Goal: Task Accomplishment & Management: Complete application form

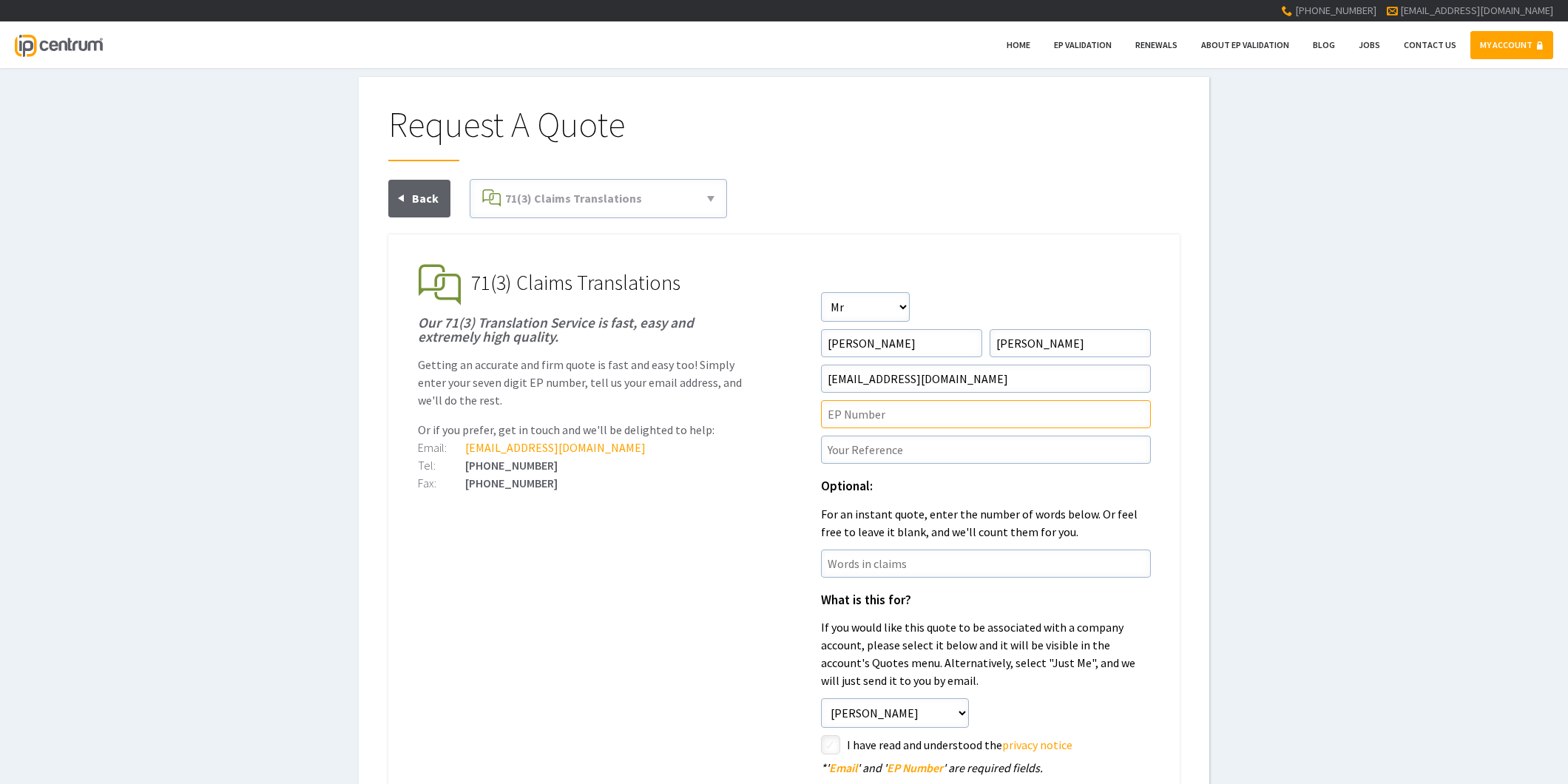
click at [883, 412] on input"] "text" at bounding box center [986, 413] width 330 height 28
paste input"] "22856109.8"
type input"] "EP22856109.8"
click at [853, 441] on input"] "text" at bounding box center [986, 449] width 330 height 28
paste input"] "P46200EPN1"
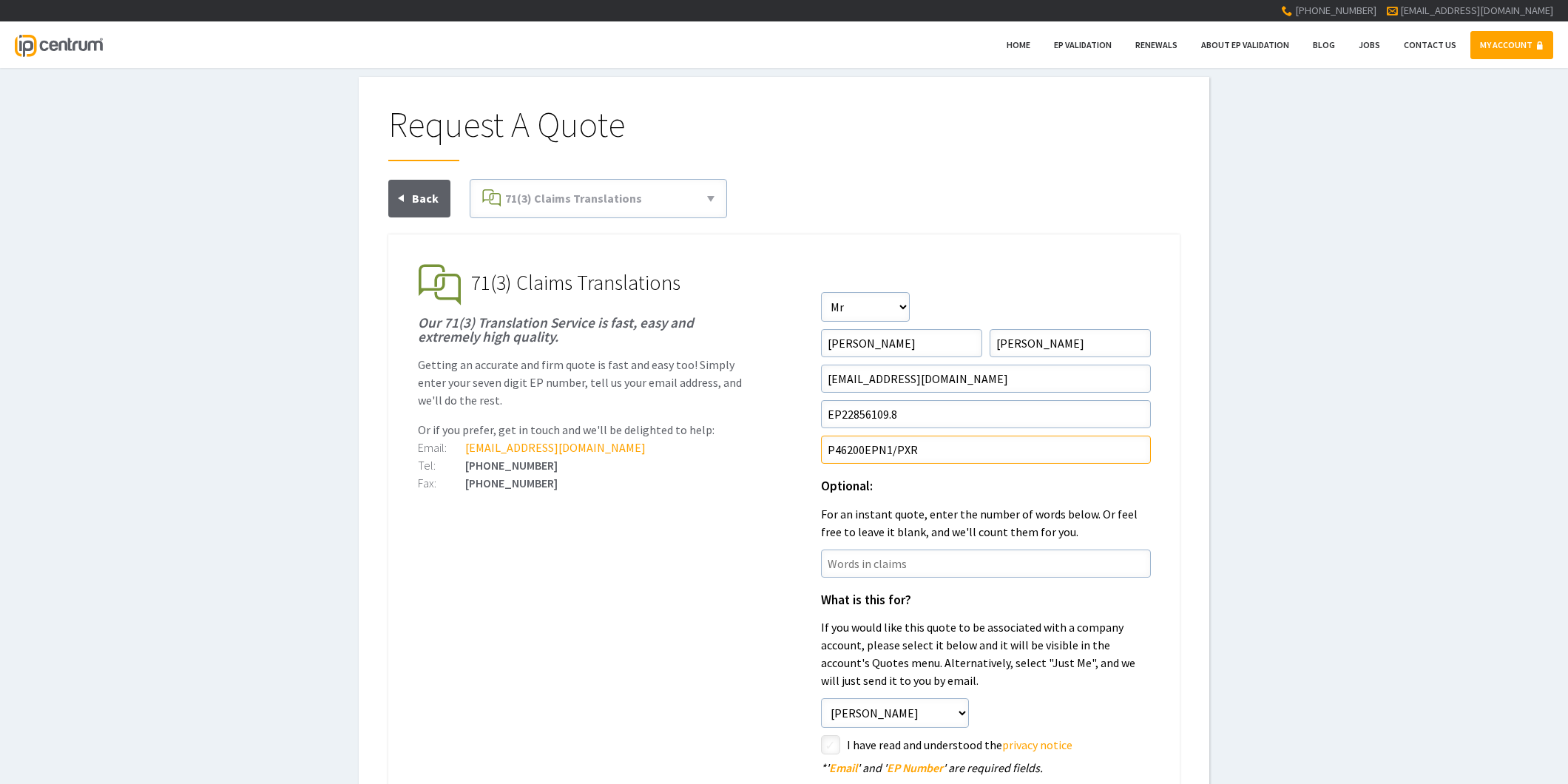
type input"] "P46200EPN1/PXR"
click at [680, 594] on ul "EP Validation & Unitary Effect IP Centrum makes European Patent Validation and …" at bounding box center [784, 629] width 791 height 790
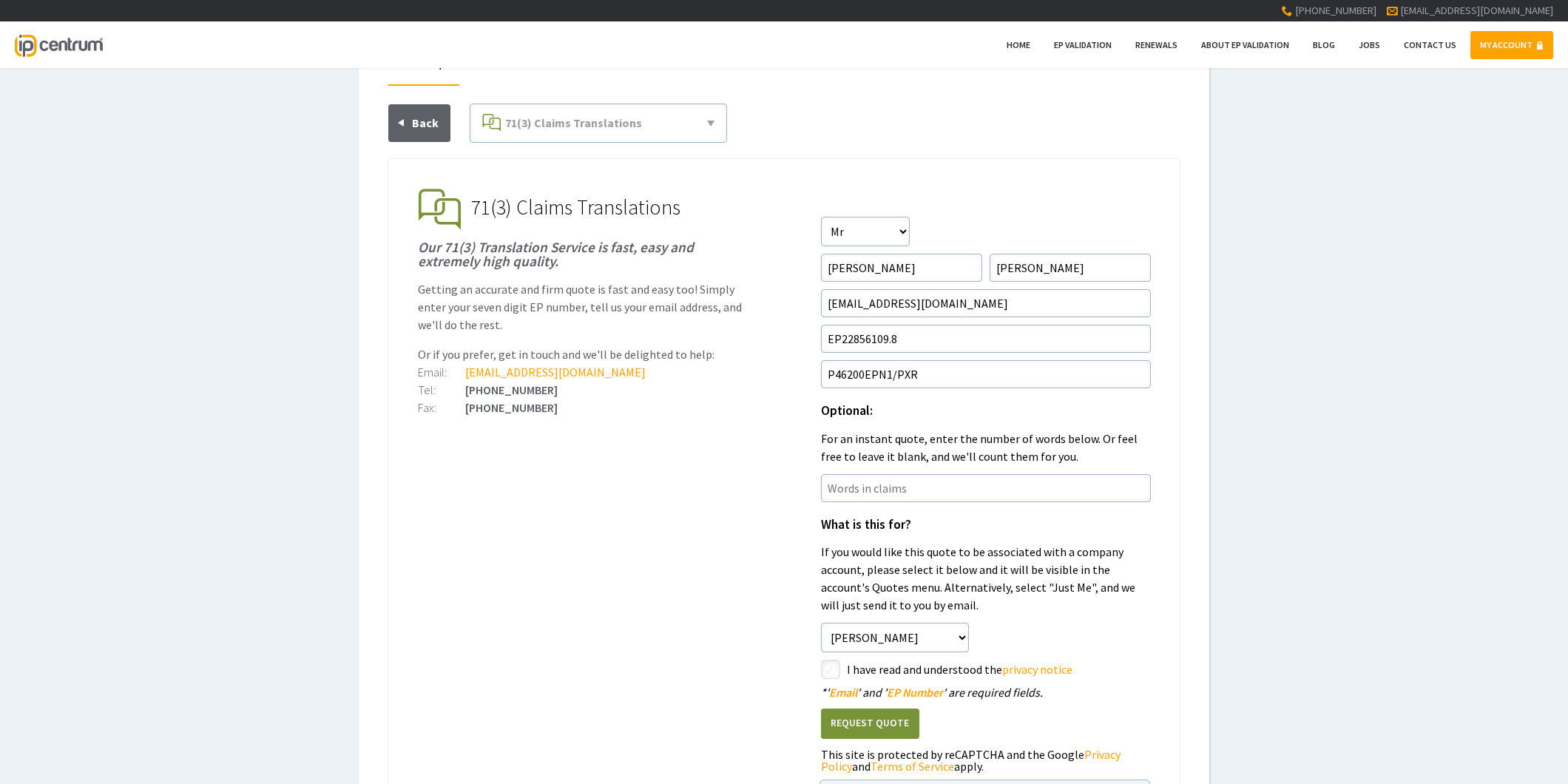
scroll to position [164, 0]
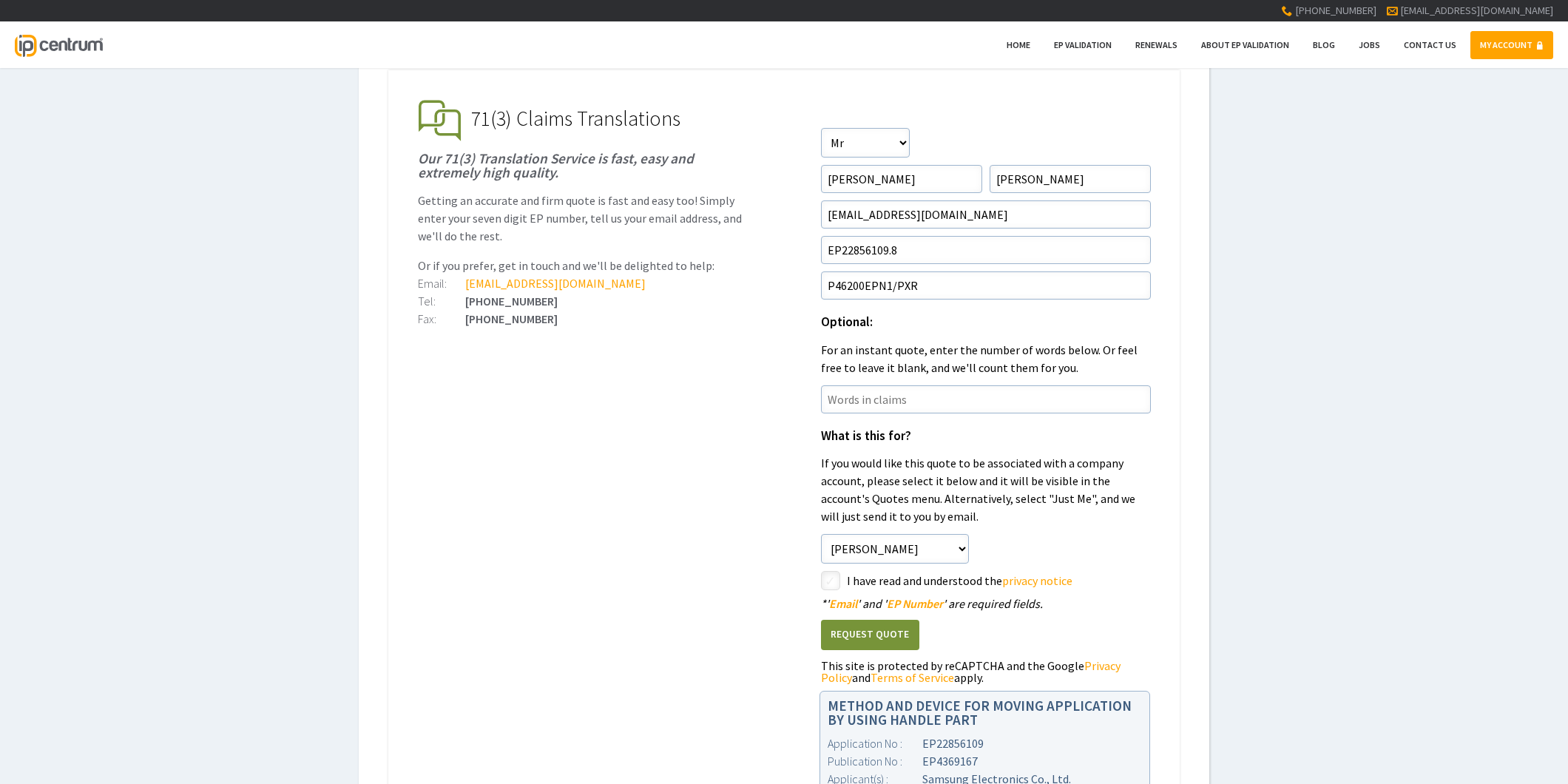
click at [825, 578] on input"] "checkbox" at bounding box center [832, 581] width 18 height 18
checkbox input"] "true"
click at [859, 632] on button "Request Quote" at bounding box center [870, 635] width 98 height 31
